Goal: Find specific page/section: Find specific page/section

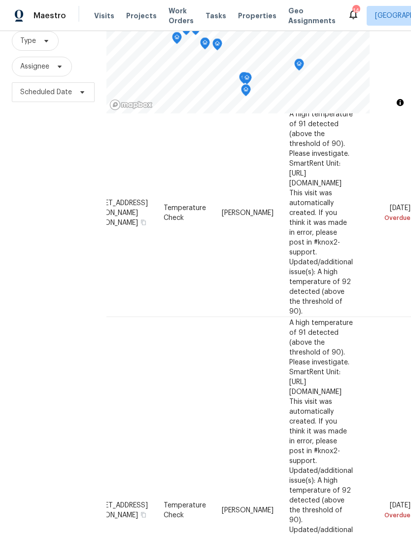
scroll to position [32, 0]
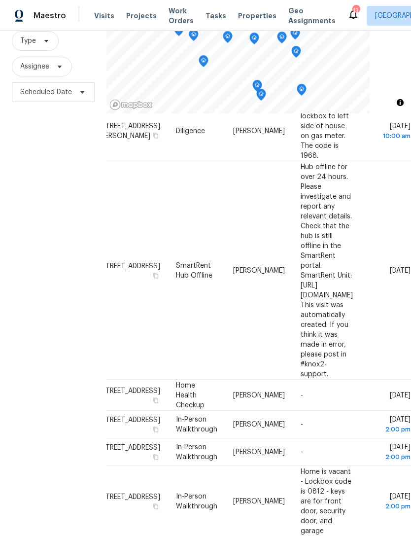
scroll to position [749, 84]
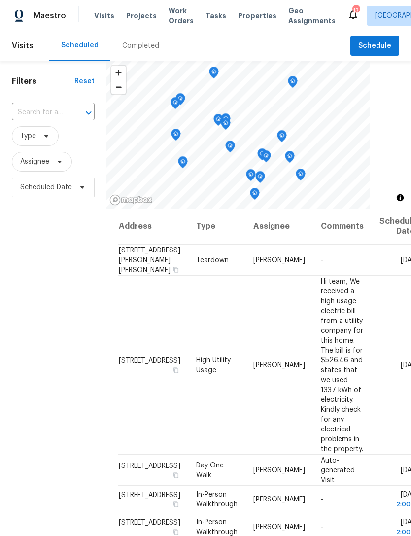
scroll to position [0, 0]
click at [43, 11] on span "Maestro" at bounding box center [50, 16] width 33 height 10
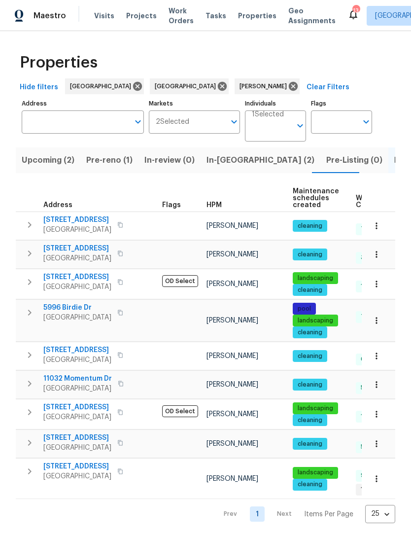
scroll to position [8, 0]
click at [62, 467] on span "[STREET_ADDRESS]" at bounding box center [77, 467] width 68 height 10
click at [289, 88] on icon at bounding box center [293, 86] width 9 height 9
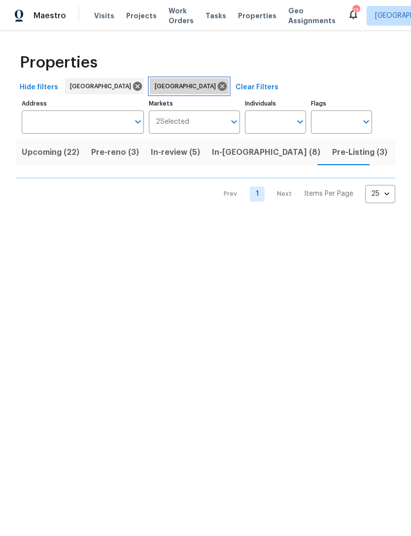
click at [218, 88] on icon at bounding box center [222, 86] width 9 height 9
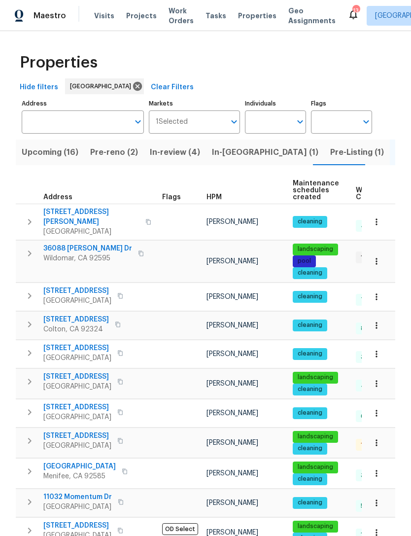
click at [168, 158] on span "In-review (4)" at bounding box center [175, 153] width 50 height 14
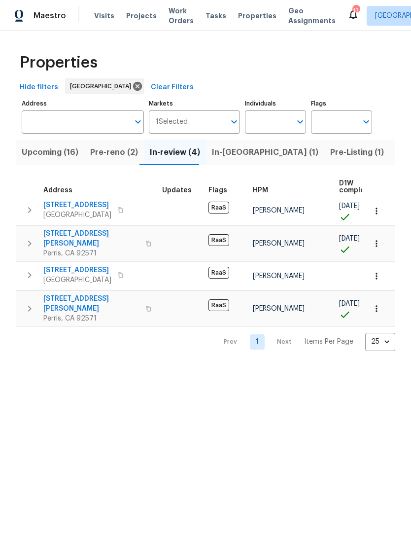
click at [54, 152] on span "Upcoming (16)" at bounding box center [50, 153] width 57 height 14
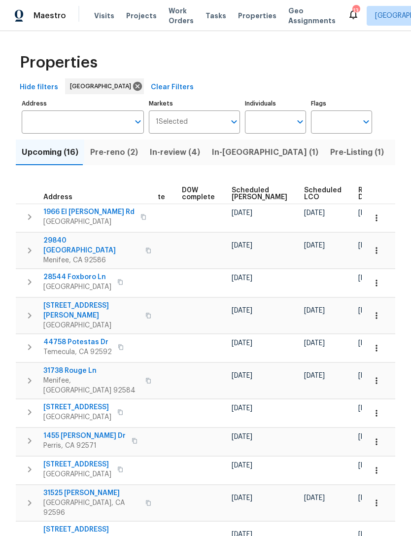
click at [109, 154] on span "Pre-reno (2)" at bounding box center [114, 153] width 48 height 14
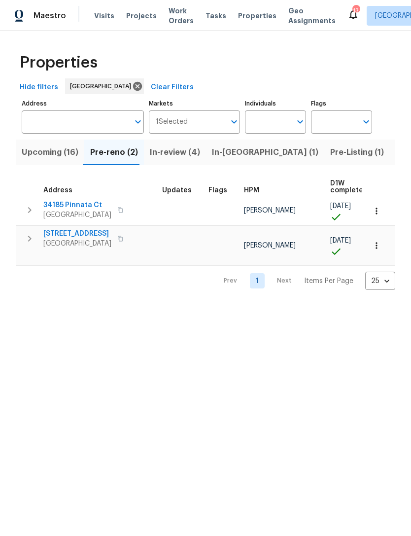
scroll to position [8, 0]
click at [69, 229] on span "8062 Holland Park St" at bounding box center [77, 234] width 68 height 10
click at [276, 127] on input "Individuals" at bounding box center [268, 122] width 46 height 23
type input "Benjamin reyes"
click at [262, 154] on input "checkbox" at bounding box center [263, 153] width 21 height 21
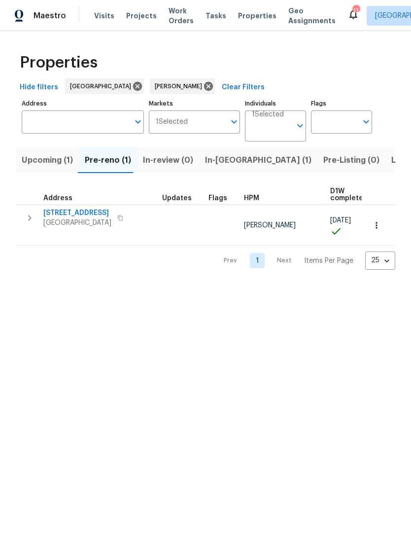
click at [225, 126] on input "Markets" at bounding box center [207, 122] width 38 height 23
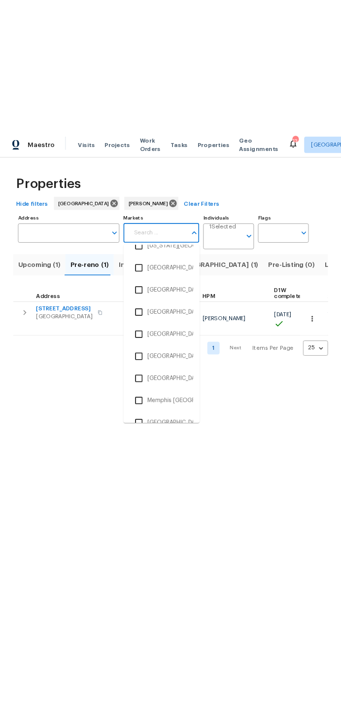
scroll to position [980, 0]
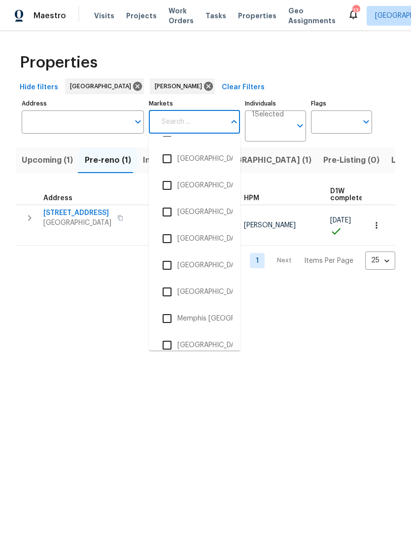
click at [169, 266] on input "checkbox" at bounding box center [167, 265] width 21 height 21
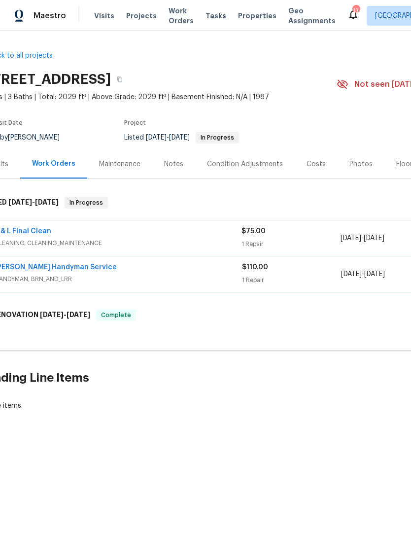
scroll to position [0, 19]
click at [38, 264] on link "[PERSON_NAME] Handyman Service" at bounding box center [57, 267] width 122 height 7
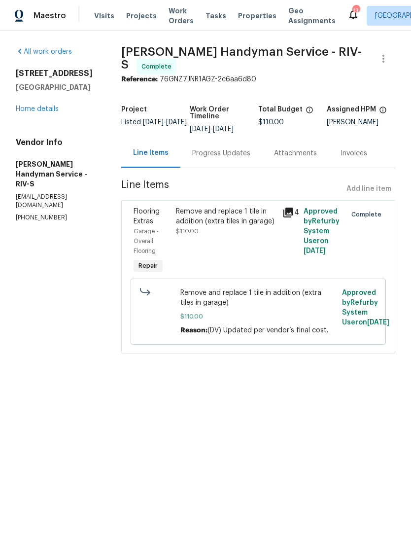
click at [326, 255] on span "Approved by Refurby System User on [DATE]" at bounding box center [322, 231] width 36 height 46
click at [301, 263] on div "4" at bounding box center [290, 241] width 21 height 75
click at [322, 247] on span "Approved by Refurby System User on [DATE]" at bounding box center [322, 231] width 36 height 46
click at [294, 218] on icon at bounding box center [289, 213] width 10 height 10
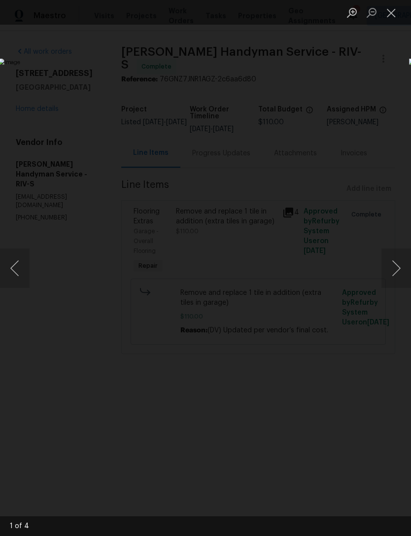
click at [395, 274] on button "Next image" at bounding box center [397, 268] width 30 height 39
click at [398, 276] on button "Next image" at bounding box center [397, 268] width 30 height 39
click at [390, 278] on button "Next image" at bounding box center [397, 268] width 30 height 39
click at [394, 274] on button "Next image" at bounding box center [397, 268] width 30 height 39
click at [395, 273] on button "Next image" at bounding box center [397, 268] width 30 height 39
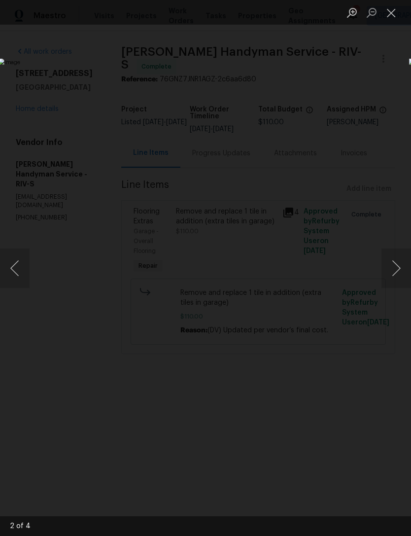
click at [384, 19] on button "Close lightbox" at bounding box center [392, 12] width 20 height 17
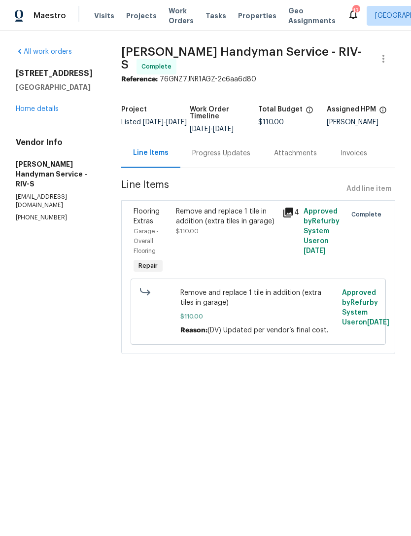
click at [37, 109] on link "Home details" at bounding box center [37, 109] width 43 height 7
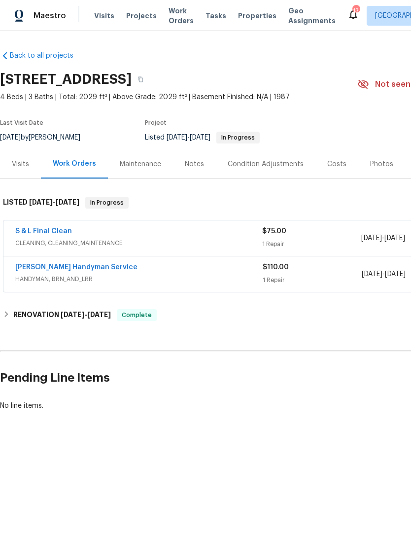
click at [48, 233] on link "S & L Final Clean" at bounding box center [43, 231] width 57 height 7
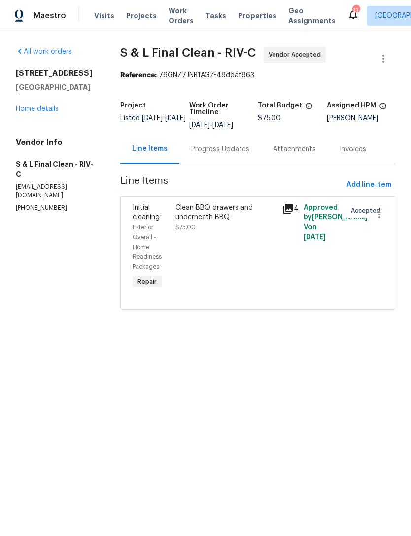
click at [293, 205] on icon at bounding box center [288, 209] width 10 height 10
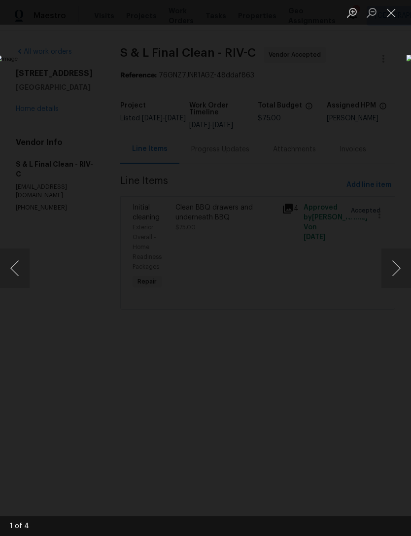
click at [395, 275] on button "Next image" at bounding box center [397, 268] width 30 height 39
click at [397, 273] on button "Next image" at bounding box center [397, 268] width 30 height 39
click at [395, 273] on button "Next image" at bounding box center [397, 268] width 30 height 39
click at [397, 273] on button "Next image" at bounding box center [397, 268] width 30 height 39
click at [394, 272] on button "Next image" at bounding box center [397, 268] width 30 height 39
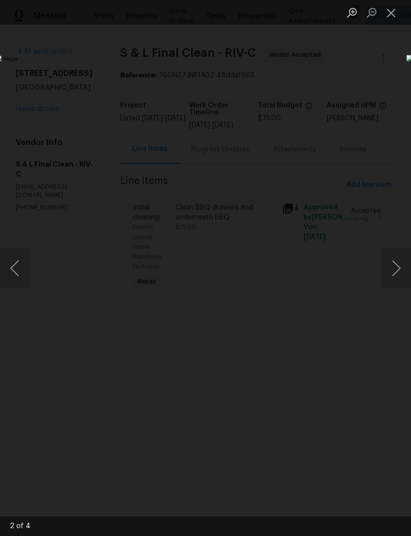
click at [393, 275] on button "Next image" at bounding box center [397, 268] width 30 height 39
click at [387, 19] on button "Close lightbox" at bounding box center [392, 12] width 20 height 17
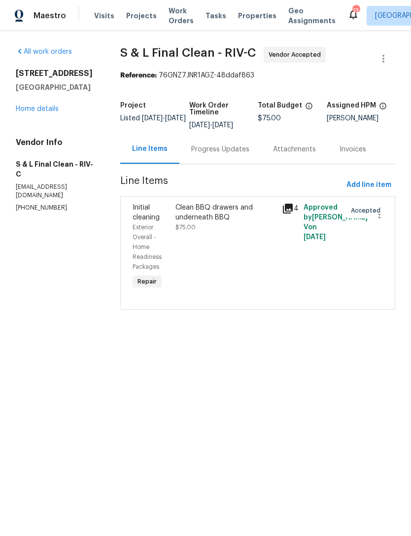
click at [37, 112] on link "Home details" at bounding box center [37, 109] width 43 height 7
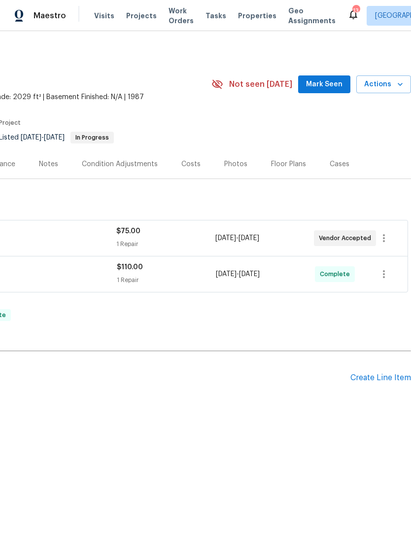
scroll to position [0, 146]
